Goal: Book appointment/travel/reservation

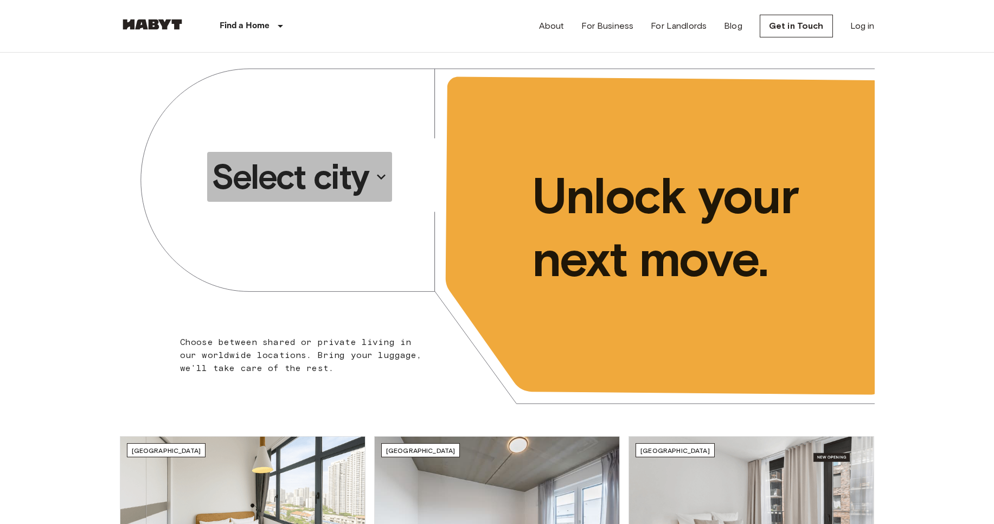
click at [375, 175] on icon "button" at bounding box center [380, 176] width 17 height 17
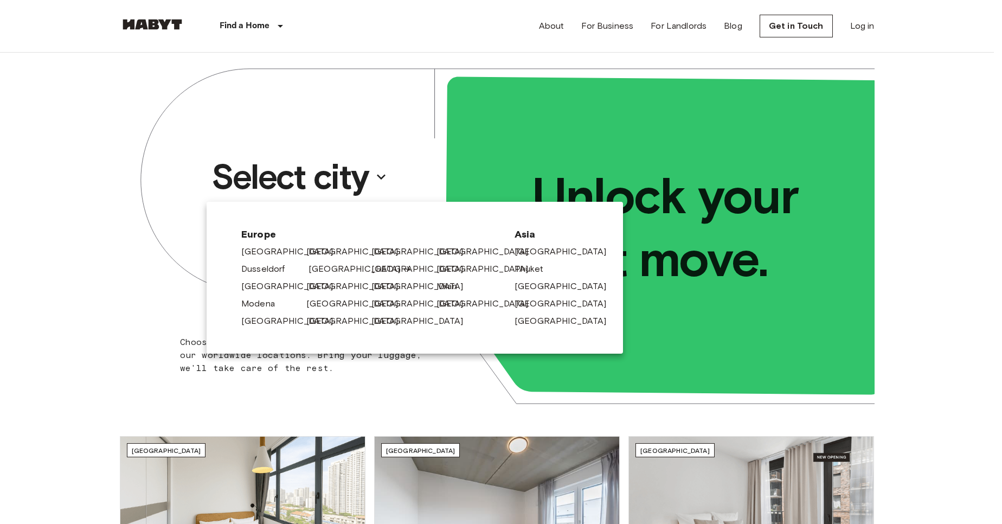
click at [334, 272] on link "[GEOGRAPHIC_DATA]" at bounding box center [359, 268] width 103 height 13
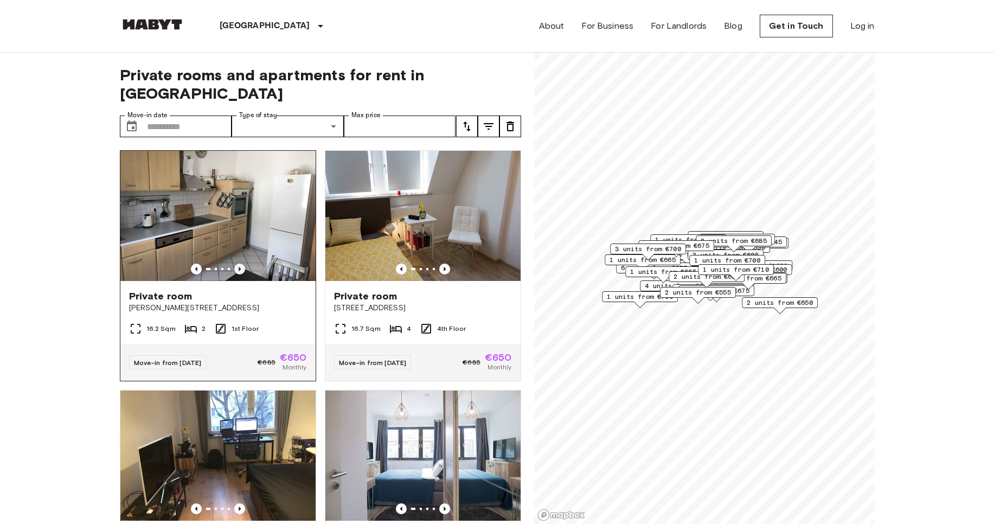
click at [239, 263] on icon "Previous image" at bounding box center [239, 268] width 11 height 11
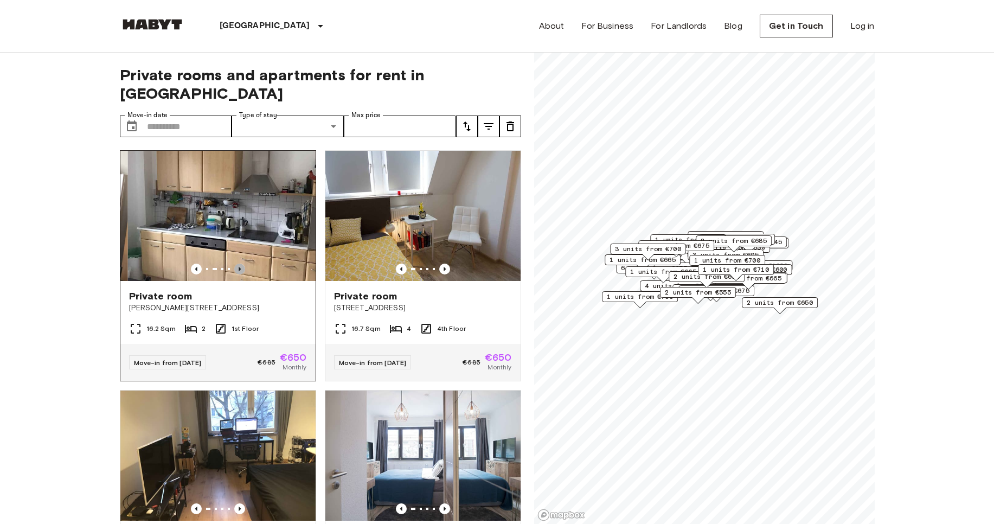
click at [239, 263] on icon "Previous image" at bounding box center [239, 268] width 11 height 11
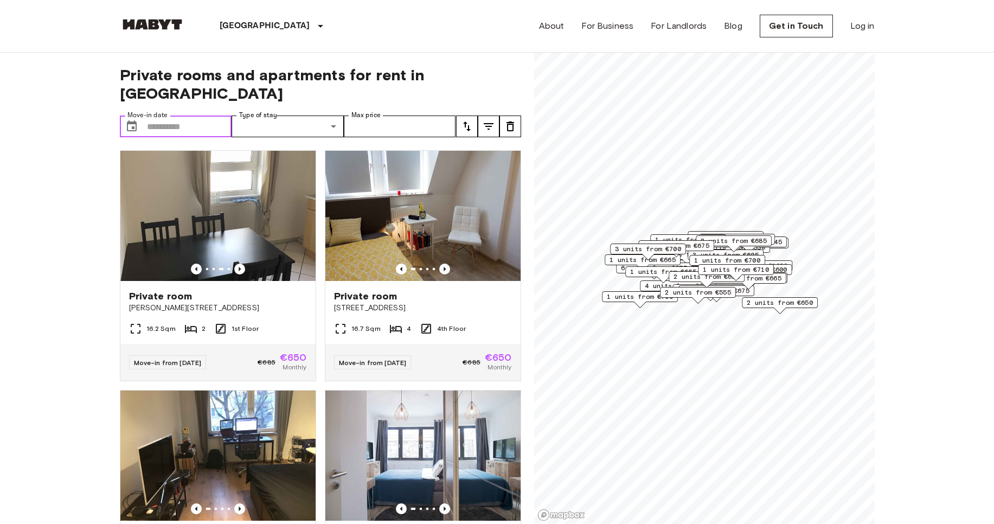
click at [188, 115] on input "Move-in date" at bounding box center [189, 126] width 85 height 22
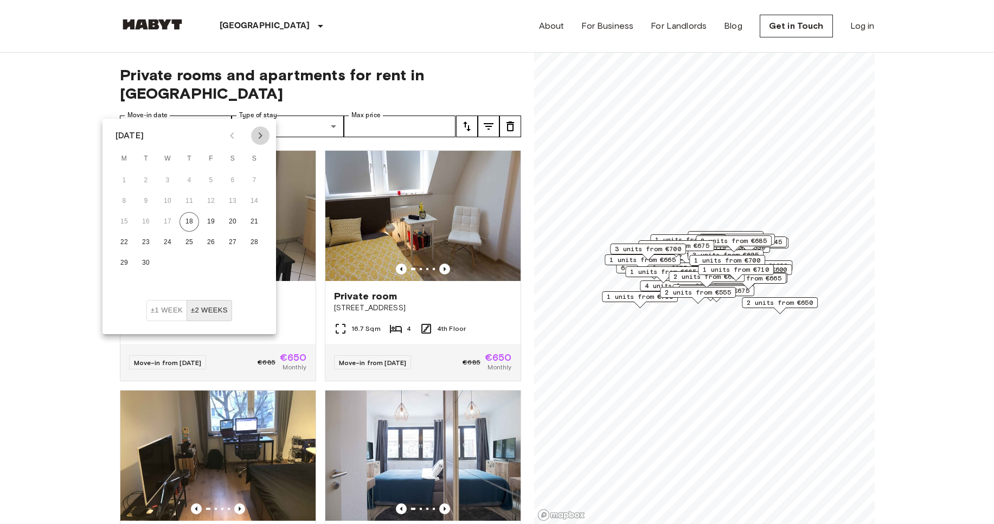
click at [261, 131] on icon "Next month" at bounding box center [260, 135] width 13 height 13
click at [171, 176] on button "1" at bounding box center [168, 181] width 20 height 20
type input "**********"
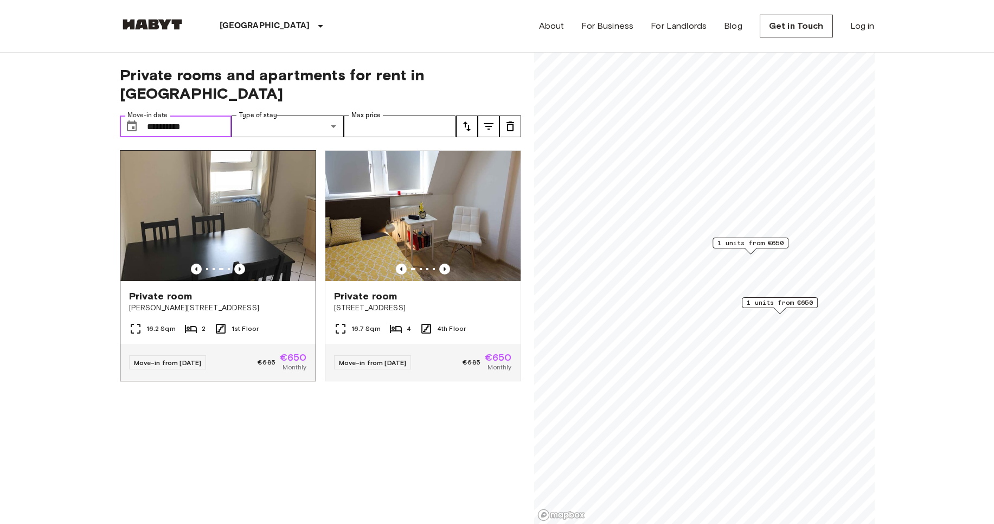
click at [247, 210] on img at bounding box center [217, 216] width 195 height 130
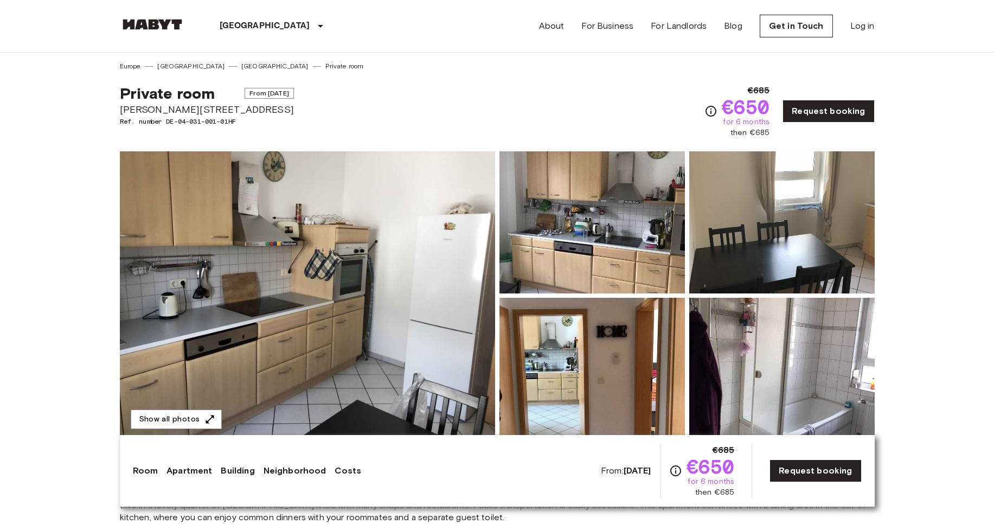
copy span "[PERSON_NAME][STREET_ADDRESS]"
